Goal: Task Accomplishment & Management: Manage account settings

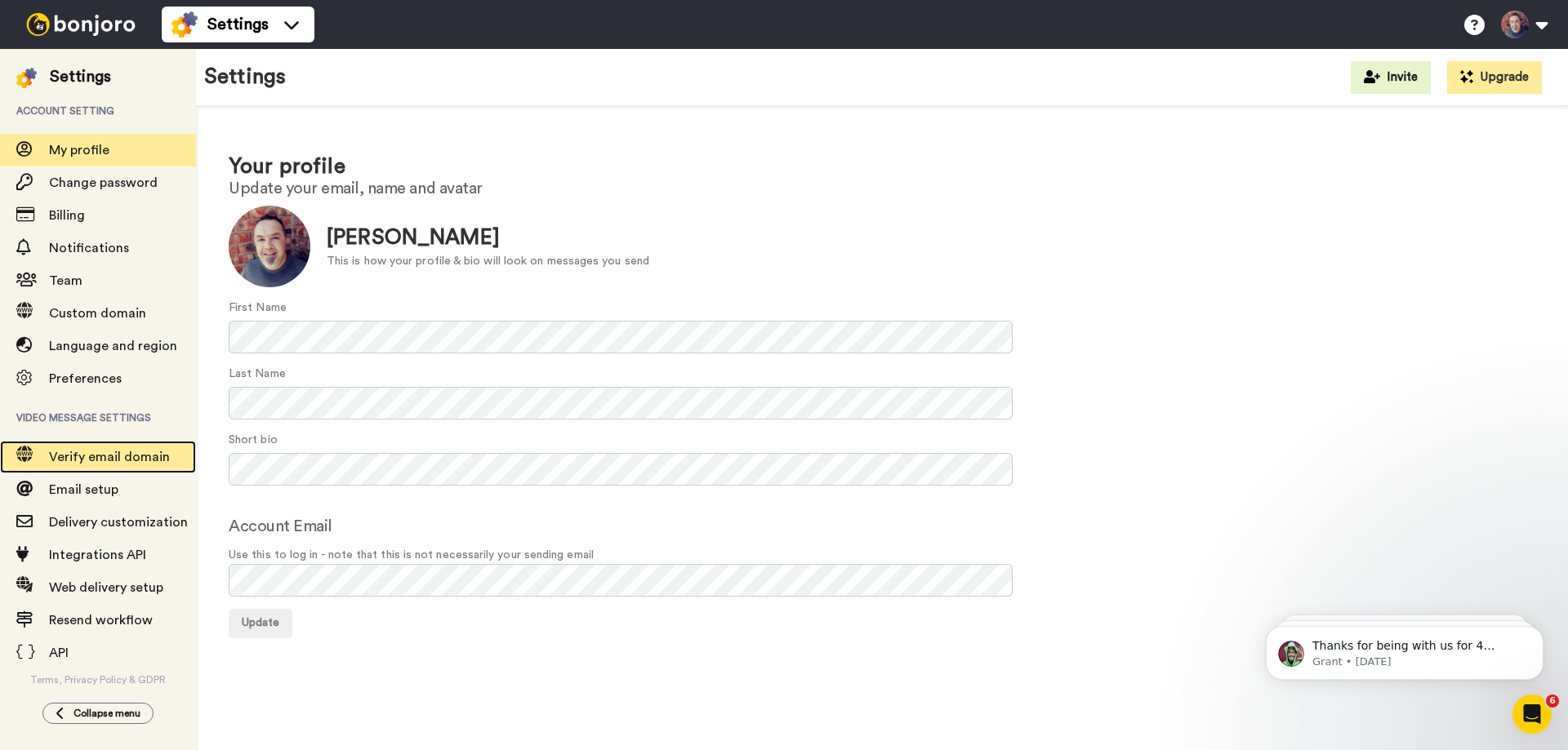
click at [101, 454] on span "Verify email domain" at bounding box center [109, 456] width 121 height 13
